Goal: Task Accomplishment & Management: Manage account settings

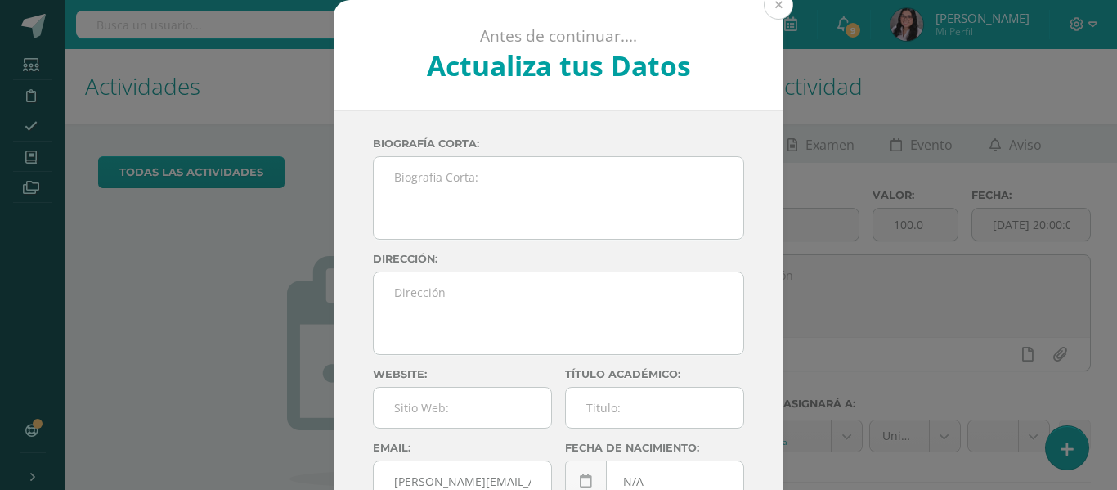
click at [766, 2] on button at bounding box center [778, 4] width 29 height 29
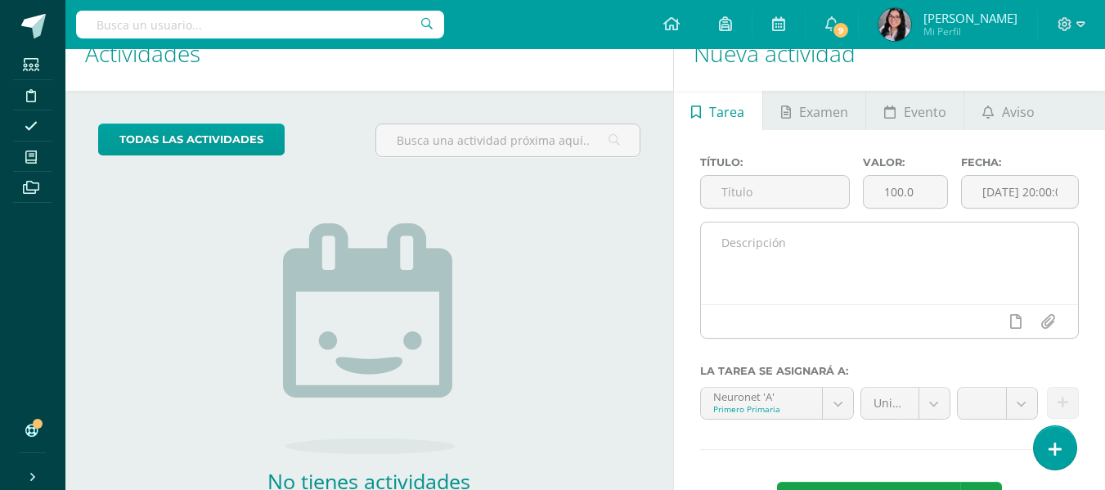
scroll to position [38, 0]
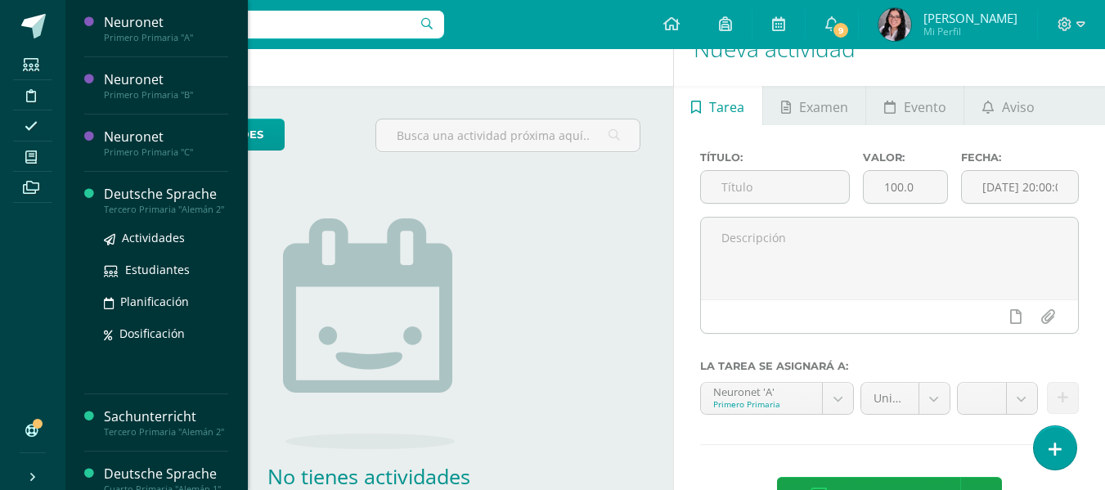
click at [144, 199] on div "Deutsche Sprache" at bounding box center [166, 194] width 124 height 19
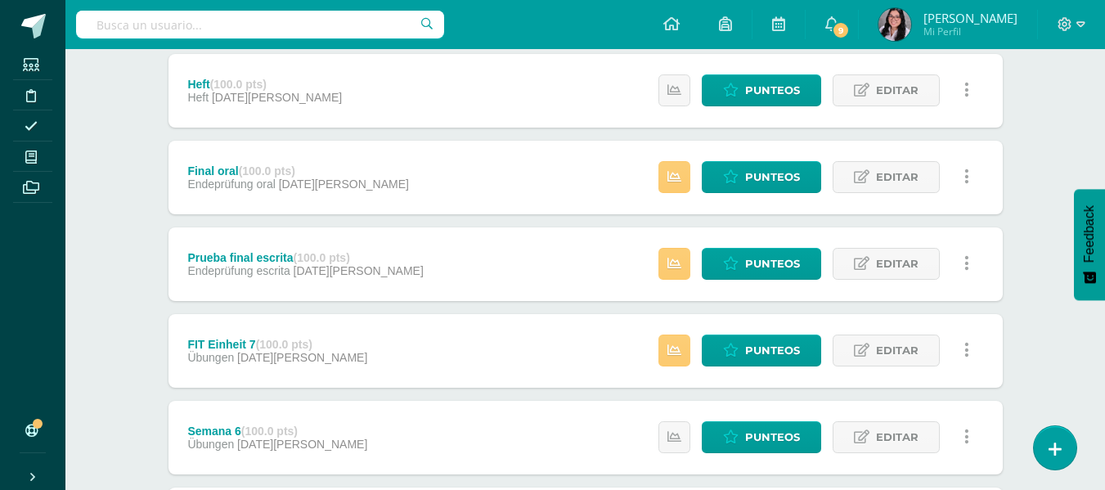
scroll to position [223, 0]
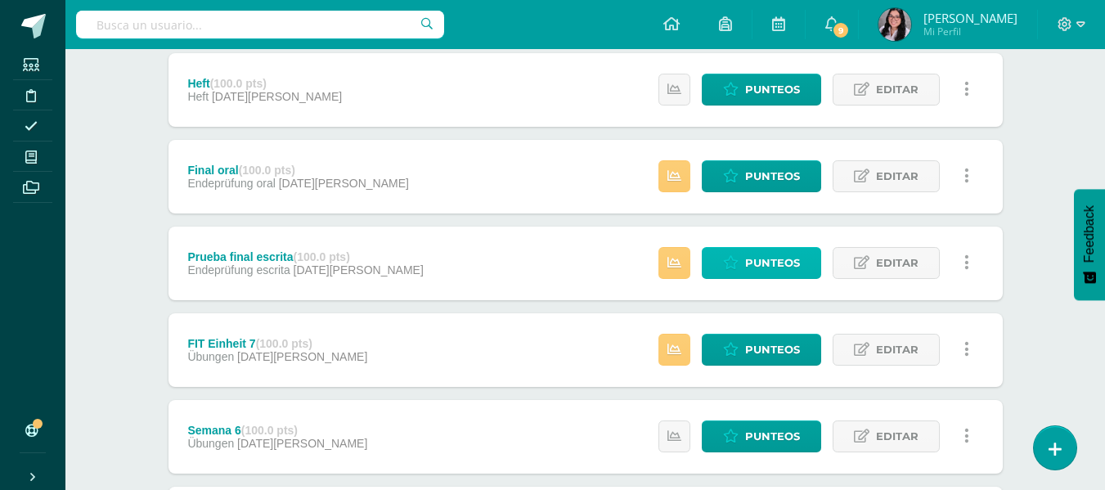
click at [765, 247] on link "Punteos" at bounding box center [761, 263] width 119 height 32
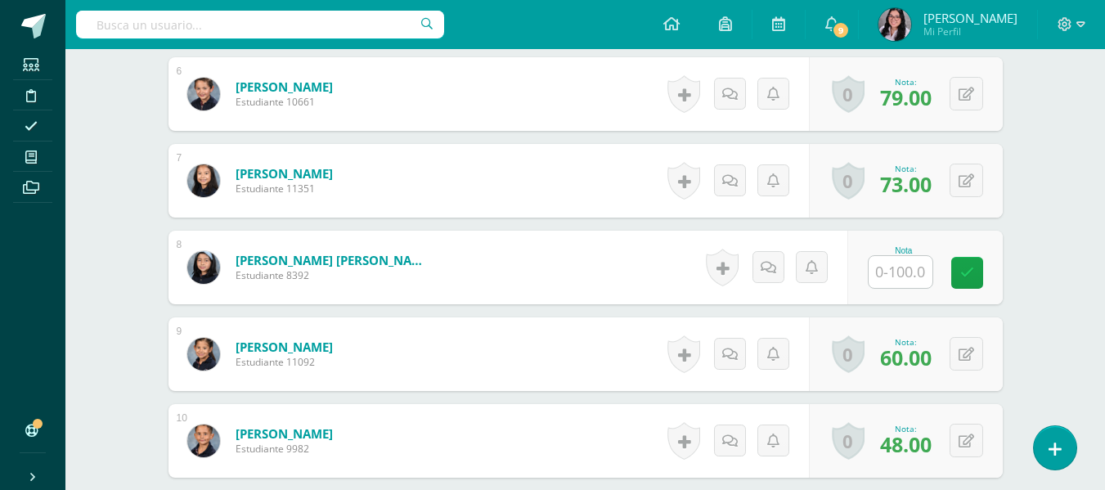
scroll to position [1114, 0]
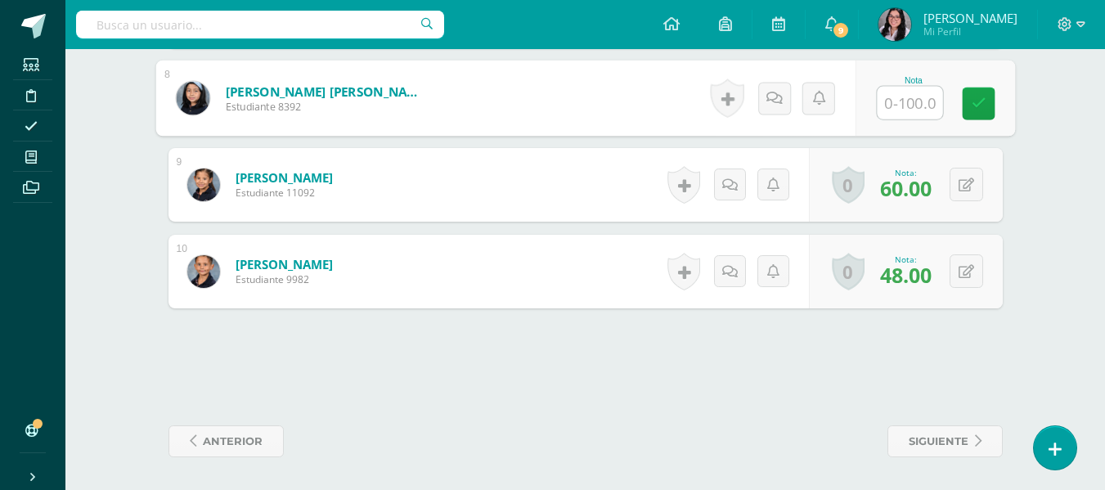
click at [907, 100] on input "text" at bounding box center [909, 103] width 65 height 33
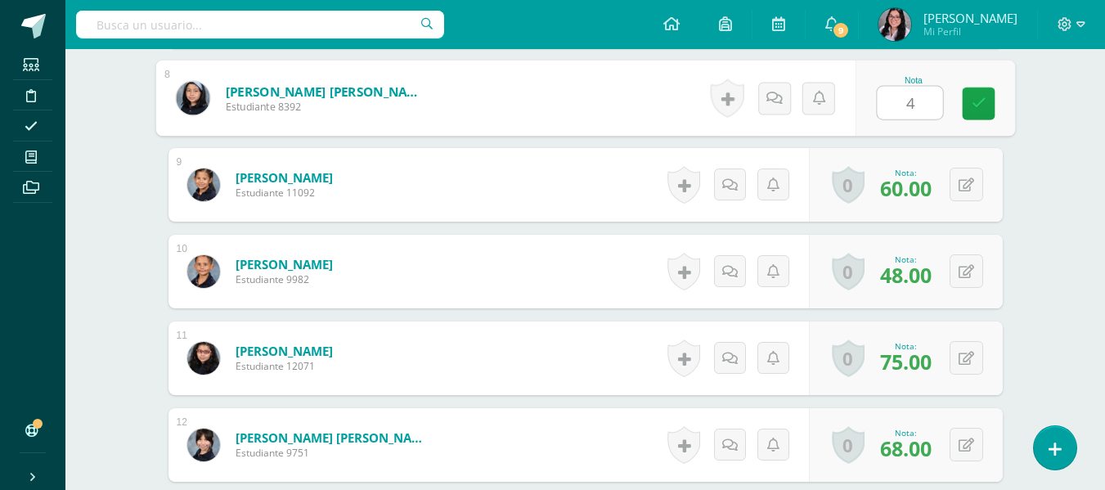
type input "44"
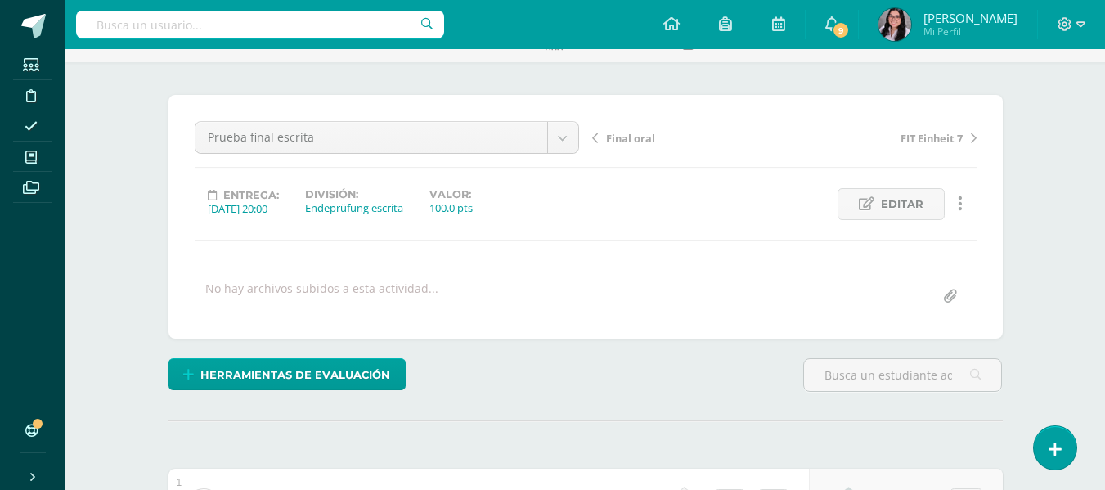
scroll to position [0, 0]
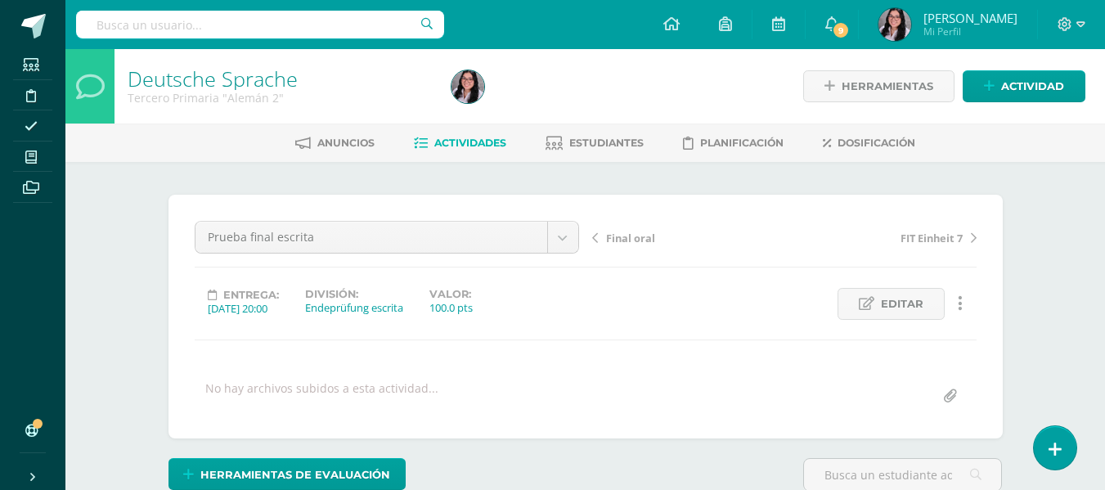
click at [621, 227] on div "Final oral FIT Einheit 7" at bounding box center [784, 244] width 397 height 46
click at [621, 236] on span "Final oral" at bounding box center [630, 238] width 49 height 15
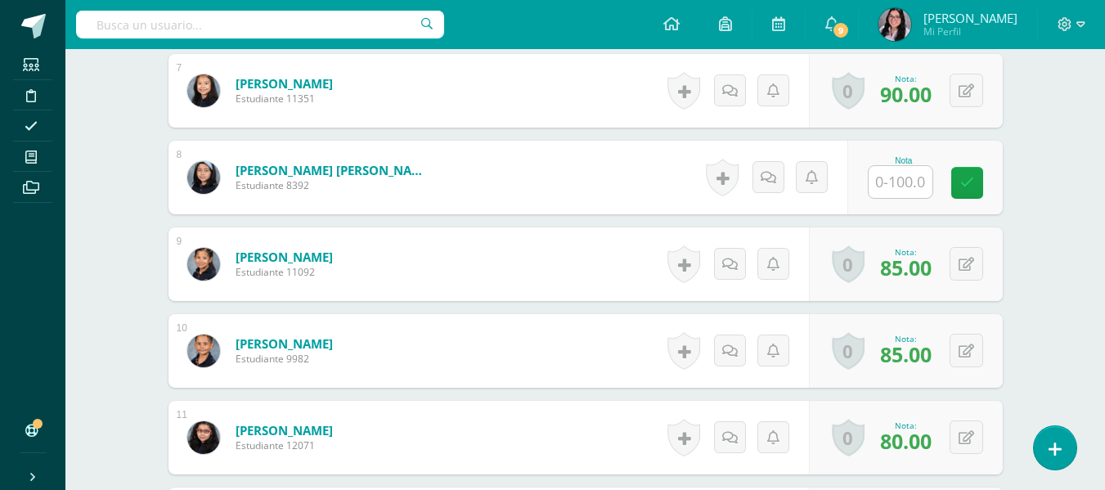
scroll to position [1039, 0]
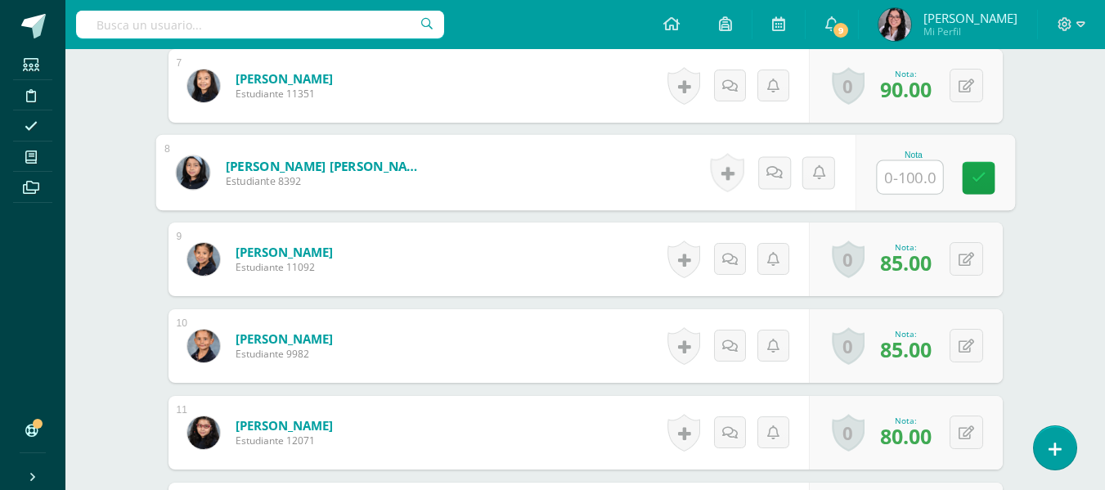
click at [893, 180] on input "text" at bounding box center [909, 177] width 65 height 33
type input "65"
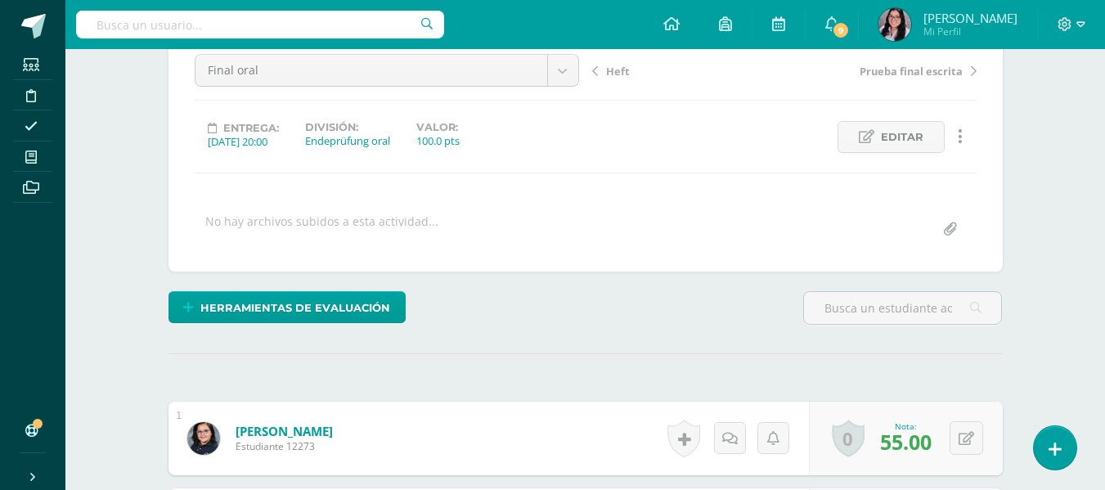
scroll to position [0, 0]
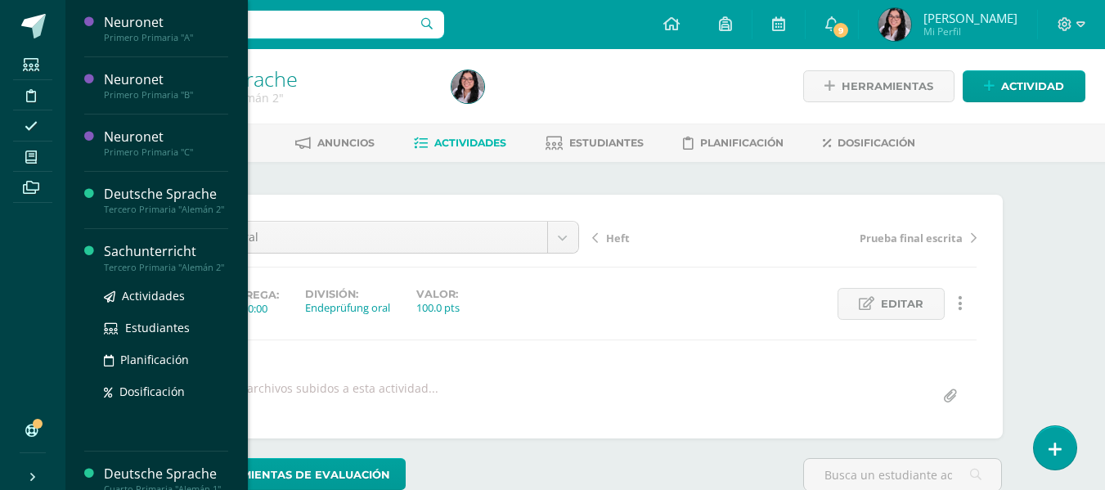
click at [167, 261] on div "Sachunterricht" at bounding box center [166, 251] width 124 height 19
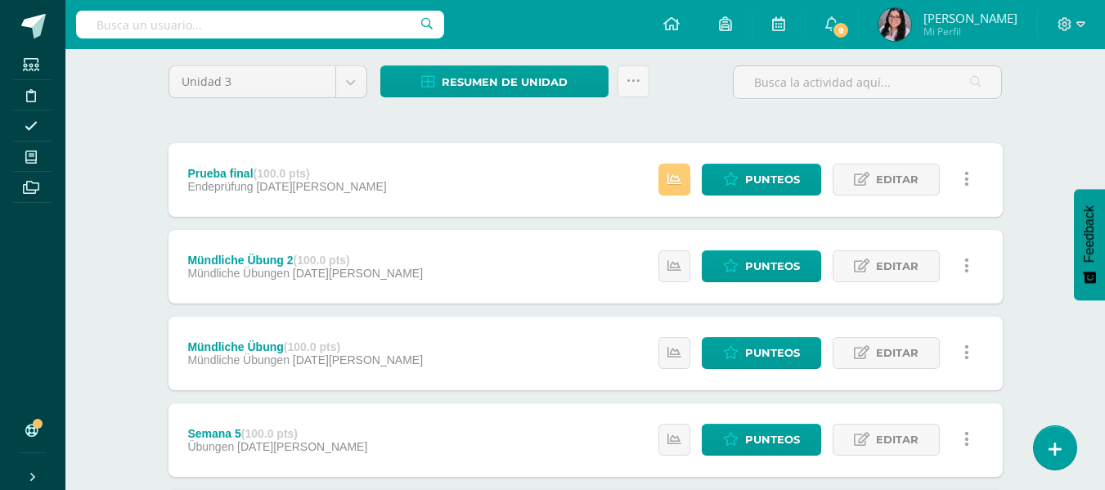
scroll to position [134, 0]
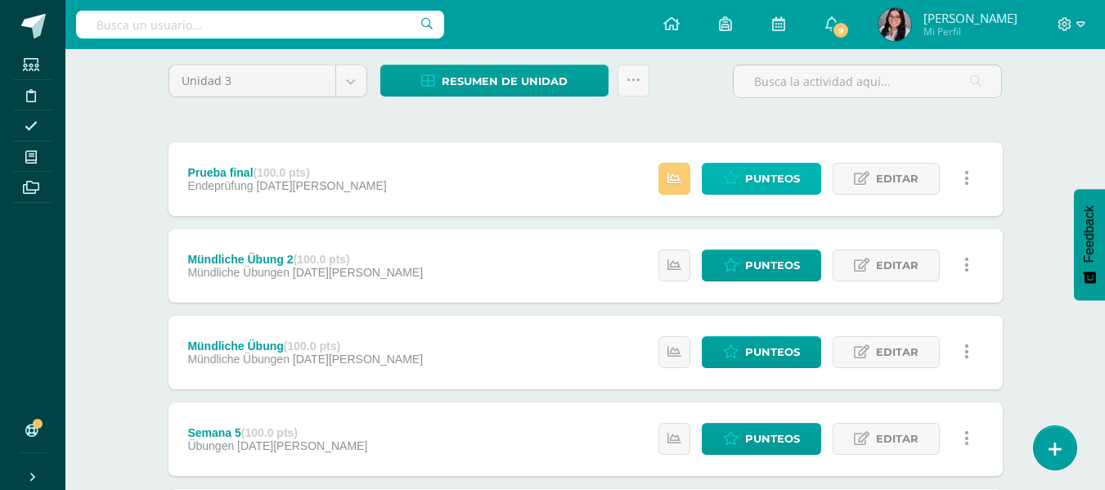
click at [759, 168] on span "Punteos" at bounding box center [772, 179] width 55 height 30
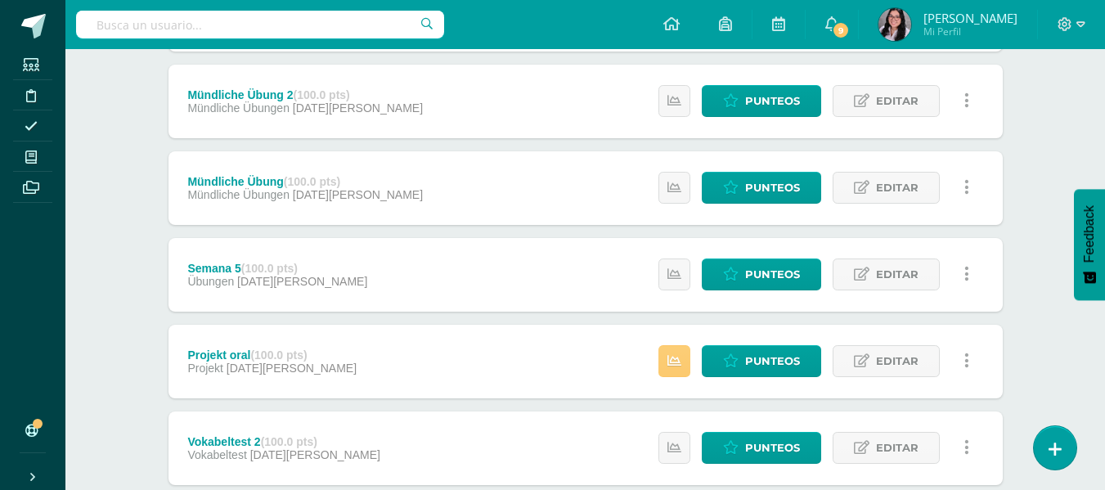
scroll to position [319, 0]
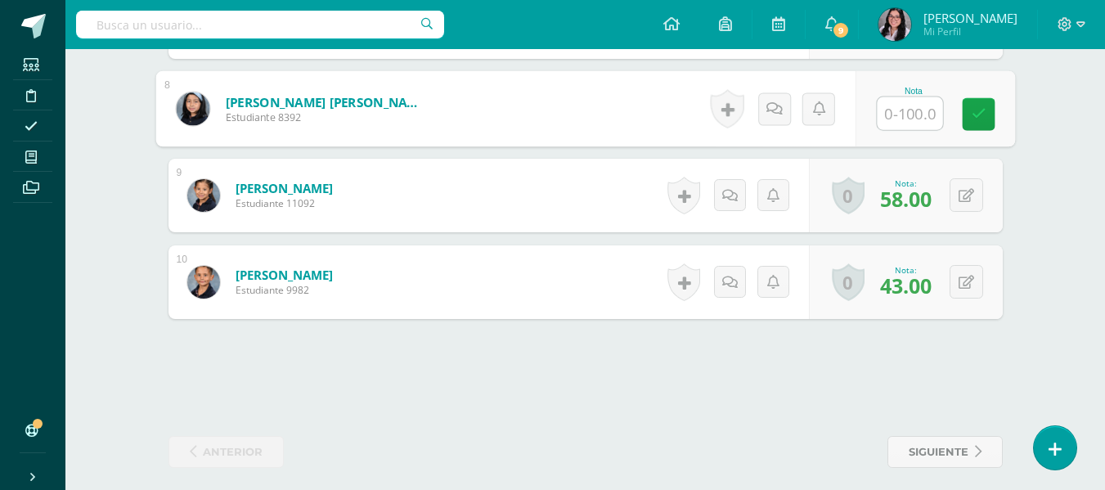
click at [892, 127] on input "text" at bounding box center [909, 113] width 65 height 33
type input "42"
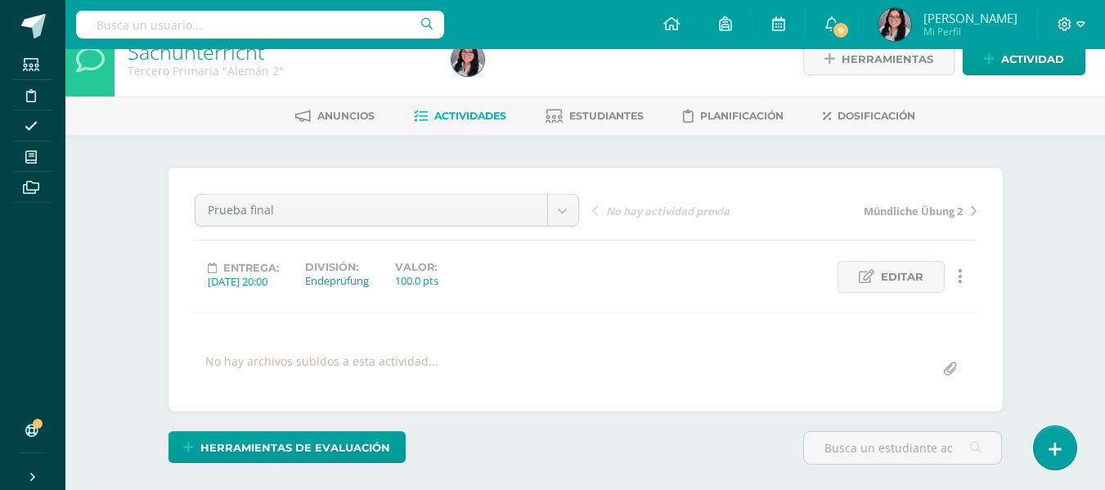
scroll to position [0, 0]
